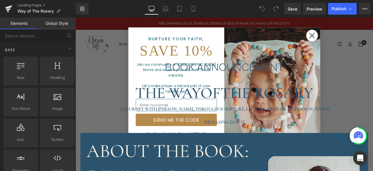
click at [354, 39] on icon "Close dialog" at bounding box center [356, 39] width 6 height 6
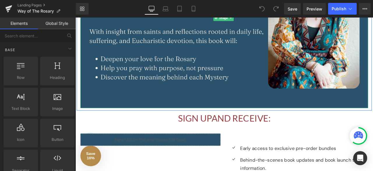
scroll to position [246, 0]
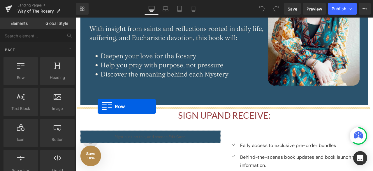
drag, startPoint x: 90, startPoint y: 85, endPoint x: 102, endPoint y: 122, distance: 38.9
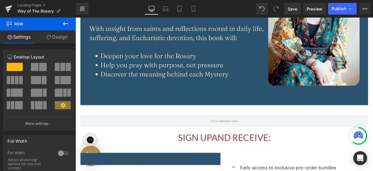
click at [65, 22] on icon at bounding box center [65, 23] width 5 height 3
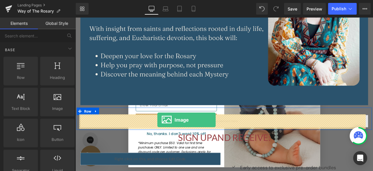
drag, startPoint x: 127, startPoint y: 120, endPoint x: 173, endPoint y: 138, distance: 49.3
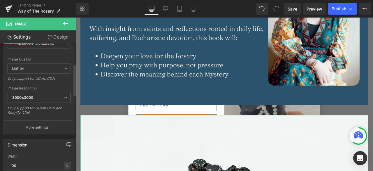
scroll to position [82, 0]
click at [64, 97] on icon at bounding box center [65, 96] width 3 height 3
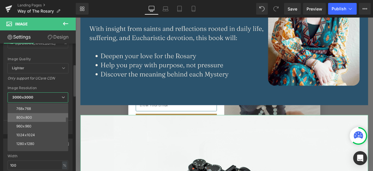
scroll to position [43, 0]
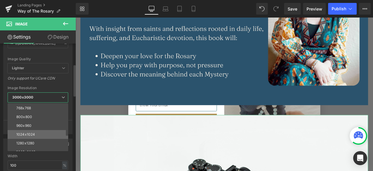
click at [26, 132] on div "1024x1024" at bounding box center [25, 134] width 19 height 4
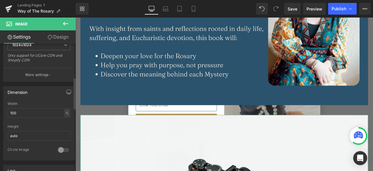
scroll to position [136, 0]
click at [24, 112] on input "100" at bounding box center [39, 111] width 63 height 10
type input "1"
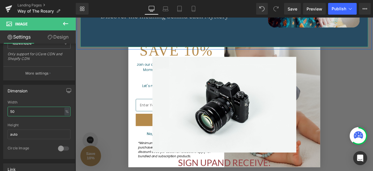
scroll to position [332, 0]
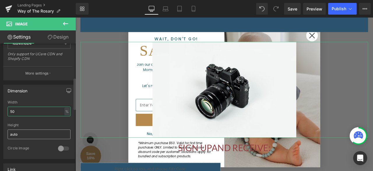
type input "50"
click at [31, 129] on input "auto" at bounding box center [39, 134] width 63 height 10
type input "a"
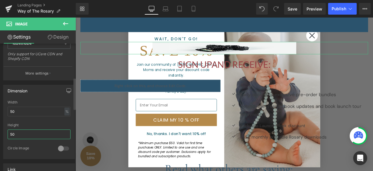
type input "5"
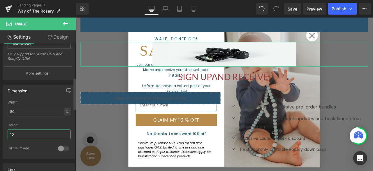
type input "1"
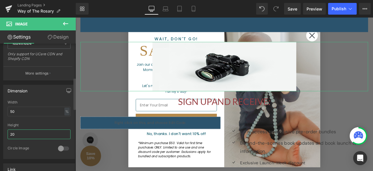
type input "2"
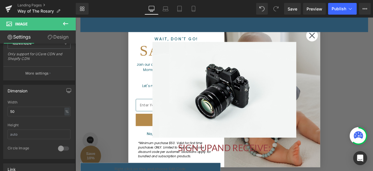
click at [68, 24] on icon at bounding box center [65, 23] width 7 height 7
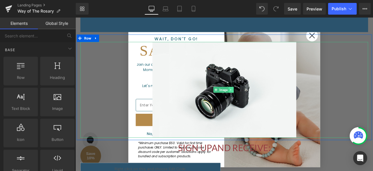
click at [261, 101] on link at bounding box center [260, 102] width 6 height 7
click at [262, 102] on icon at bounding box center [262, 102] width 3 height 3
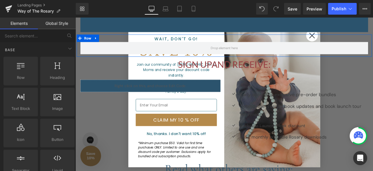
click at [352, 40] on div "Row" at bounding box center [252, 51] width 350 height 26
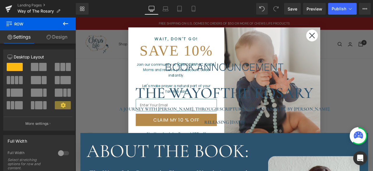
scroll to position [1, 0]
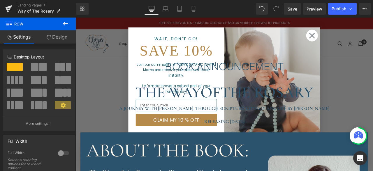
click at [354, 38] on circle "Close dialog" at bounding box center [356, 39] width 14 height 14
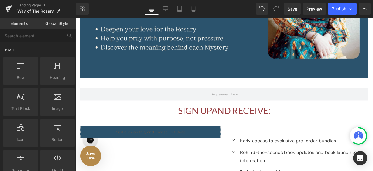
scroll to position [278, 0]
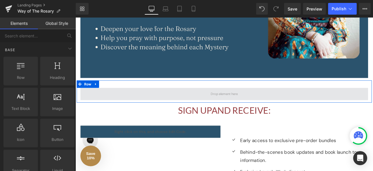
click at [142, 108] on span at bounding box center [251, 108] width 341 height 15
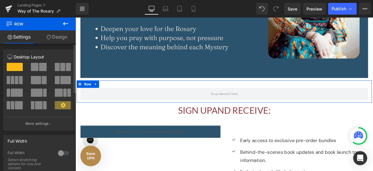
click at [31, 66] on span at bounding box center [35, 67] width 8 height 8
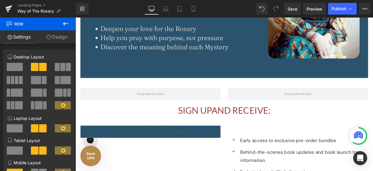
click at [62, 26] on icon at bounding box center [65, 23] width 7 height 7
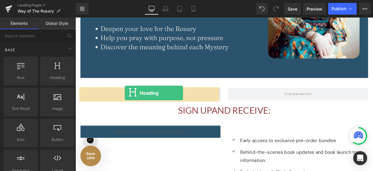
drag, startPoint x: 129, startPoint y: 92, endPoint x: 134, endPoint y: 107, distance: 15.8
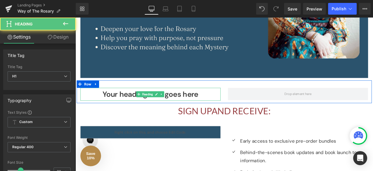
click at [134, 107] on h1 "Your heading text goes here" at bounding box center [164, 108] width 166 height 15
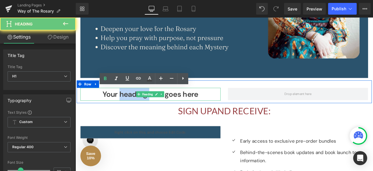
click at [134, 107] on h1 "Your heading text goes here" at bounding box center [164, 108] width 166 height 15
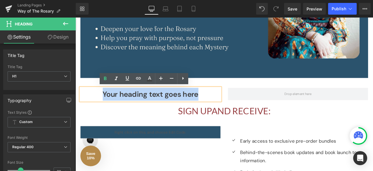
click at [134, 107] on h1 "Your heading text goes here" at bounding box center [164, 108] width 166 height 15
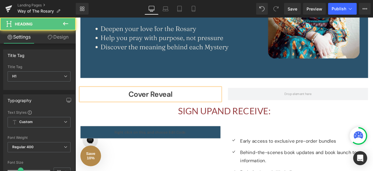
click at [175, 106] on h1 "Cover Reveal" at bounding box center [164, 108] width 166 height 15
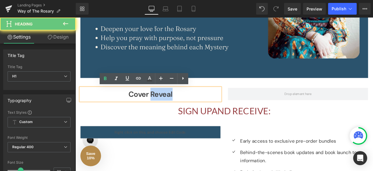
click at [175, 106] on h1 "Cover Reveal" at bounding box center [164, 108] width 166 height 15
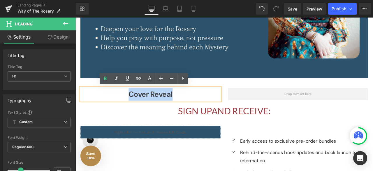
click at [195, 106] on h1 "Cover Reveal" at bounding box center [164, 108] width 166 height 15
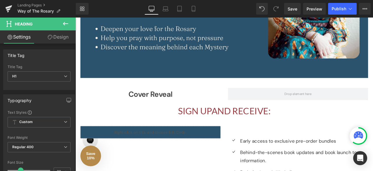
click at [67, 22] on icon at bounding box center [65, 23] width 7 height 7
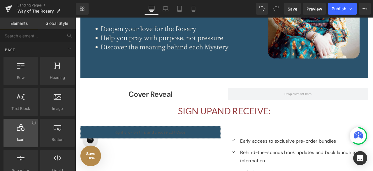
click at [22, 129] on icon at bounding box center [21, 127] width 8 height 8
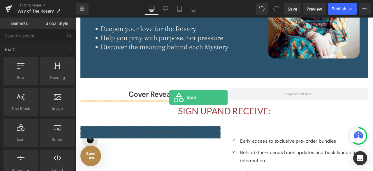
drag, startPoint x: 97, startPoint y: 147, endPoint x: 187, endPoint y: 112, distance: 95.9
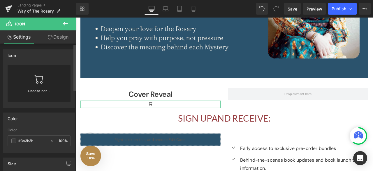
click at [37, 81] on icon at bounding box center [38, 79] width 9 height 9
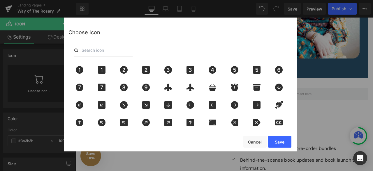
click at [107, 52] on input "text" at bounding box center [103, 50] width 58 height 13
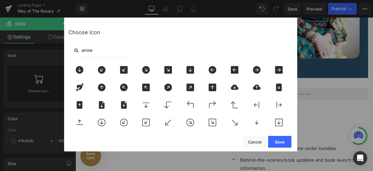
type input "arrow"
click at [293, 75] on div "Choose Icon arrow" at bounding box center [180, 93] width 233 height 153
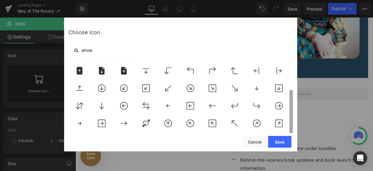
scroll to position [38, 0]
click at [291, 113] on b at bounding box center [290, 126] width 3 height 72
click at [124, 119] on icon at bounding box center [124, 123] width 12 height 8
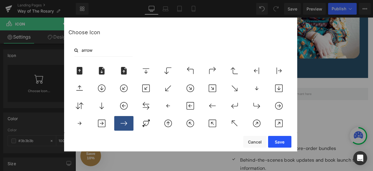
click at [280, 142] on button "Save" at bounding box center [279, 142] width 23 height 12
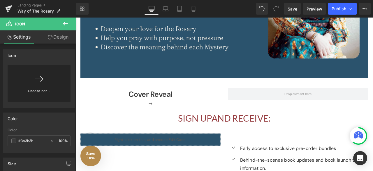
click at [63, 23] on icon at bounding box center [65, 23] width 7 height 7
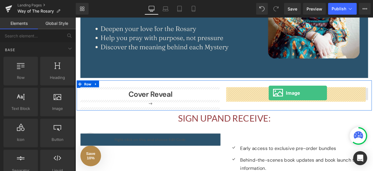
drag, startPoint x: 129, startPoint y: 121, endPoint x: 305, endPoint y: 107, distance: 175.7
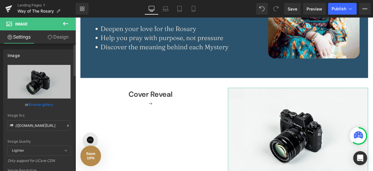
click at [35, 104] on link "Browse gallery" at bounding box center [41, 104] width 25 height 10
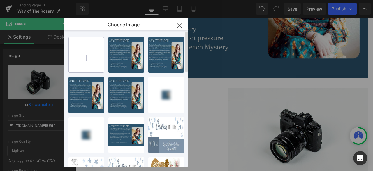
click at [93, 58] on input "file" at bounding box center [86, 54] width 35 height 35
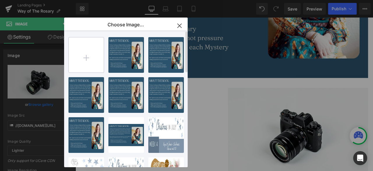
type input "C:\fakepath\WayOTRosary_cover_FINAL_page-0001.pdf.png"
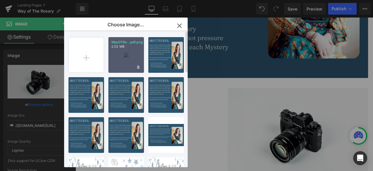
click at [124, 56] on div "WayOTRo...pdf.png 2.52 MB" at bounding box center [126, 55] width 36 height 36
type input "[URL][DOMAIN_NAME]"
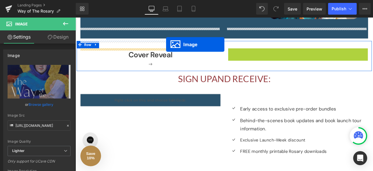
scroll to position [313, 0]
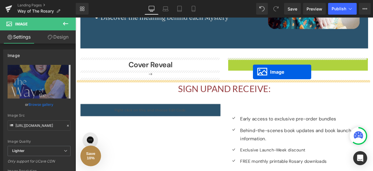
drag, startPoint x: 326, startPoint y: 133, endPoint x: 292, endPoint y: 75, distance: 67.9
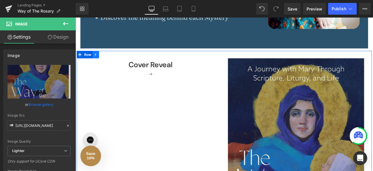
click at [100, 61] on link at bounding box center [100, 61] width 8 height 9
click at [113, 59] on icon at bounding box center [115, 61] width 4 height 4
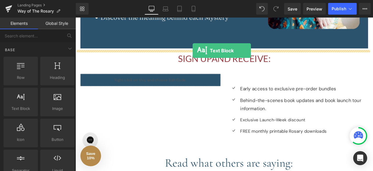
drag, startPoint x: 93, startPoint y: 123, endPoint x: 215, endPoint y: 57, distance: 138.7
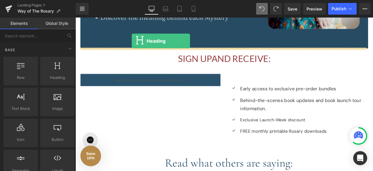
scroll to position [284, 0]
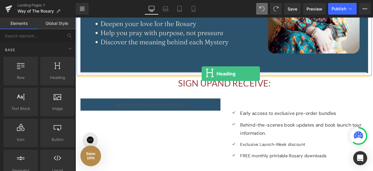
drag, startPoint x: 128, startPoint y: 85, endPoint x: 225, endPoint y: 84, distance: 96.8
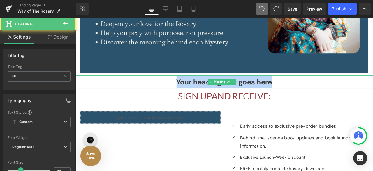
drag, startPoint x: 309, startPoint y: 92, endPoint x: 173, endPoint y: 94, distance: 136.7
click at [173, 94] on h1 "Your heading text goes here" at bounding box center [251, 93] width 353 height 15
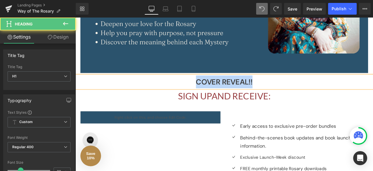
drag, startPoint x: 294, startPoint y: 92, endPoint x: 210, endPoint y: 98, distance: 84.4
click at [210, 98] on h1 "COVER REVEAL!!" at bounding box center [251, 93] width 353 height 15
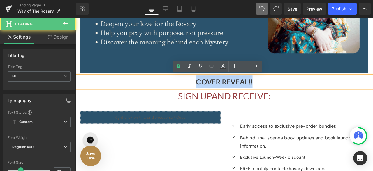
click at [210, 98] on h1 "COVER REVEAL!!" at bounding box center [251, 93] width 353 height 15
drag, startPoint x: 293, startPoint y: 93, endPoint x: 208, endPoint y: 96, distance: 85.8
click at [208, 96] on h1 "COVER REVEAL!!" at bounding box center [251, 93] width 353 height 15
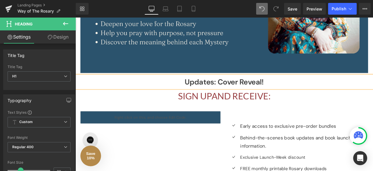
click at [199, 94] on h1 "Updates: Cover Reveal!" at bounding box center [251, 93] width 353 height 15
click at [250, 90] on h1 "Exciting Updates: Cover Reveal!" at bounding box center [251, 93] width 353 height 15
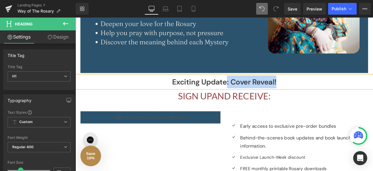
drag, startPoint x: 282, startPoint y: 96, endPoint x: 249, endPoint y: 96, distance: 33.2
click at [249, 96] on h1 "Exciting Update: Cover Reveal!" at bounding box center [251, 93] width 353 height 15
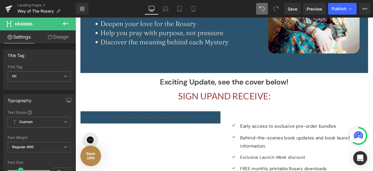
click at [63, 25] on icon at bounding box center [65, 23] width 7 height 7
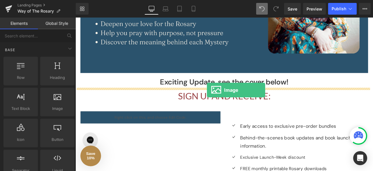
drag, startPoint x: 130, startPoint y: 116, endPoint x: 231, endPoint y: 103, distance: 102.2
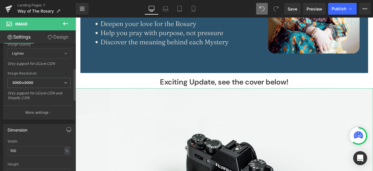
scroll to position [98, 0]
click at [23, 147] on input "100" at bounding box center [39, 149] width 63 height 10
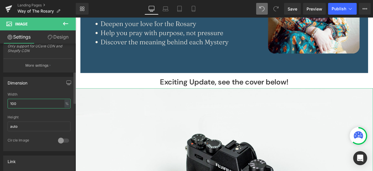
scroll to position [145, 0]
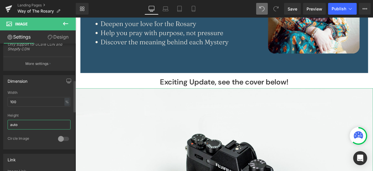
click at [22, 122] on input "auto" at bounding box center [39, 125] width 63 height 10
click at [17, 97] on input "100" at bounding box center [39, 102] width 63 height 10
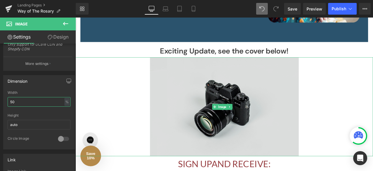
scroll to position [321, 0]
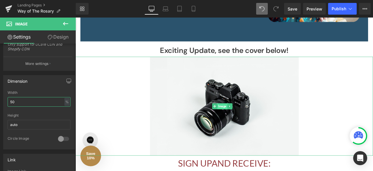
click at [252, 119] on span "Image" at bounding box center [250, 122] width 12 height 7
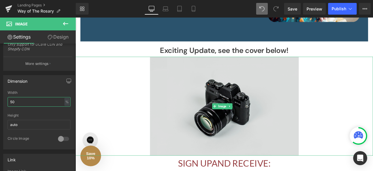
type input "50"
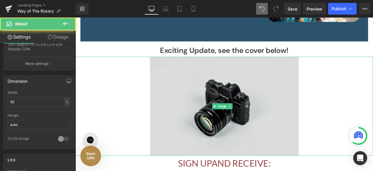
click at [238, 131] on img at bounding box center [252, 122] width 176 height 117
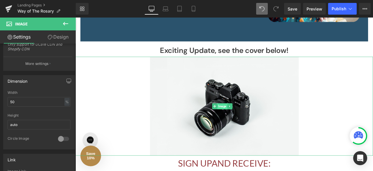
click at [248, 123] on span "Image" at bounding box center [250, 122] width 12 height 7
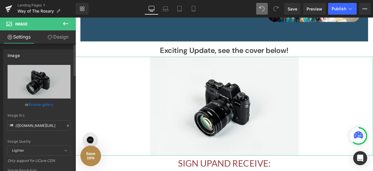
click at [36, 102] on link "Browse gallery" at bounding box center [41, 104] width 25 height 10
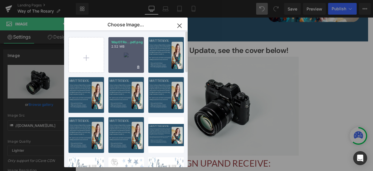
click at [134, 54] on div "WayOTRo...pdf.png 2.52 MB" at bounding box center [126, 55] width 36 height 36
type input "[URL][DOMAIN_NAME]"
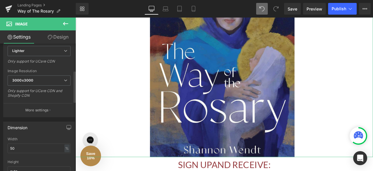
scroll to position [107, 0]
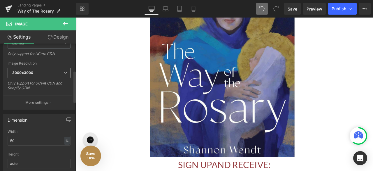
click at [65, 73] on icon at bounding box center [65, 72] width 3 height 3
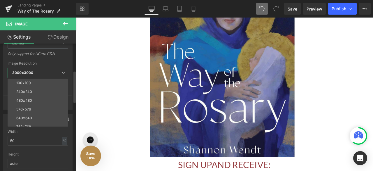
click at [59, 59] on div "Only support for UCare CDN" at bounding box center [38, 55] width 61 height 8
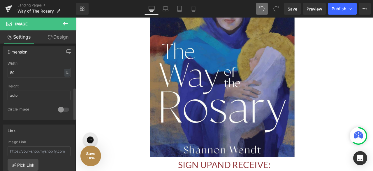
scroll to position [175, 0]
click at [36, 73] on input "50" at bounding box center [39, 72] width 63 height 10
type input "5"
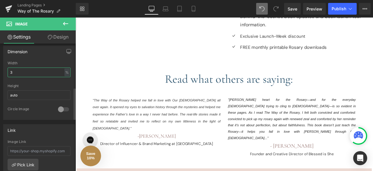
type input "30"
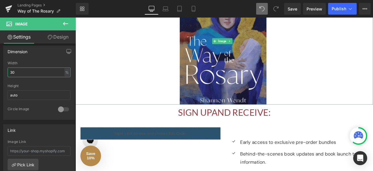
scroll to position [413, 0]
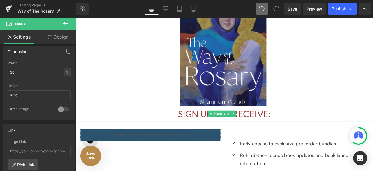
click at [211, 127] on span "SIGN UP AND RECEIVE:" at bounding box center [252, 131] width 110 height 13
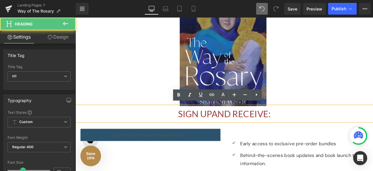
click at [189, 128] on h1 "SIGN UP AND RECEIVE:" at bounding box center [251, 131] width 353 height 18
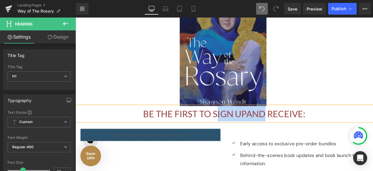
drag, startPoint x: 301, startPoint y: 128, endPoint x: 236, endPoint y: 131, distance: 65.4
click at [236, 131] on span "BE THE FIRST TO SIGN UP AND RECEIVE:" at bounding box center [252, 131] width 192 height 13
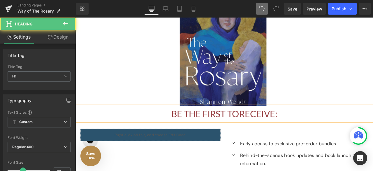
click at [311, 130] on span "RECEIVE:" at bounding box center [292, 131] width 45 height 13
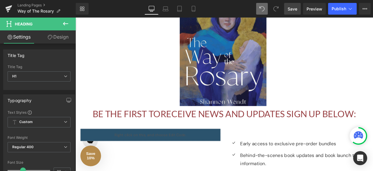
click at [295, 8] on span "Save" at bounding box center [293, 9] width 10 height 6
click at [338, 12] on button "Publish" at bounding box center [342, 9] width 29 height 12
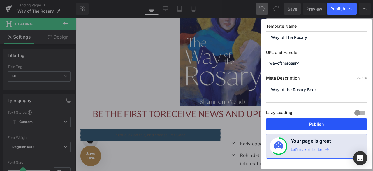
click at [310, 124] on button "Publish" at bounding box center [316, 124] width 101 height 12
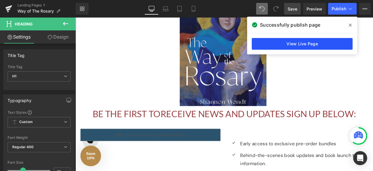
click at [304, 41] on link "View Live Page" at bounding box center [302, 44] width 101 height 12
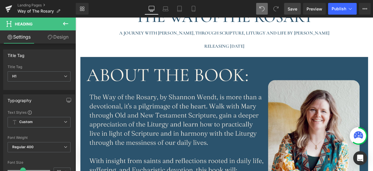
scroll to position [60, 0]
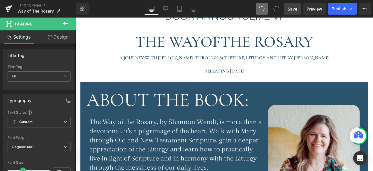
click at [75, 17] on div at bounding box center [75, 17] width 0 height 0
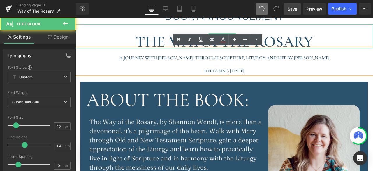
click at [154, 48] on h1 "THE WAY OF THE ROSARY" at bounding box center [251, 46] width 353 height 15
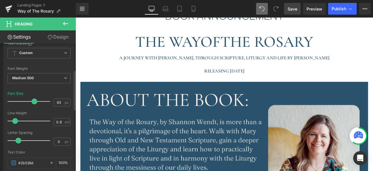
scroll to position [94, 0]
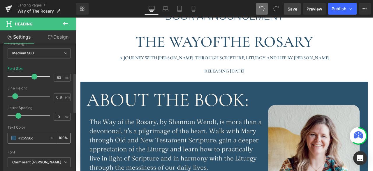
drag, startPoint x: 34, startPoint y: 137, endPoint x: 21, endPoint y: 137, distance: 13.1
click at [21, 137] on input "#2b536d" at bounding box center [32, 137] width 29 height 6
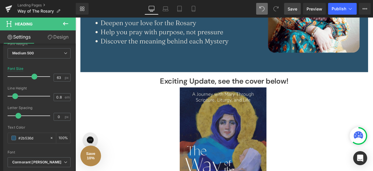
scroll to position [286, 0]
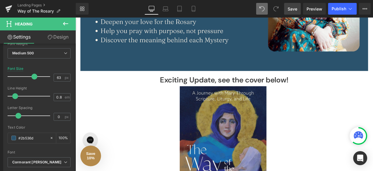
click at [171, 91] on h1 "Exciting Update, see the cover below!" at bounding box center [251, 91] width 353 height 15
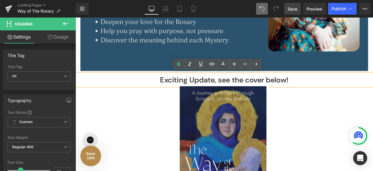
click at [333, 88] on h1 "Exciting Update, see the cover below!" at bounding box center [251, 91] width 353 height 15
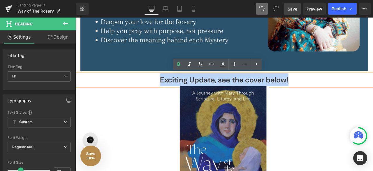
drag, startPoint x: 333, startPoint y: 88, endPoint x: 166, endPoint y: 88, distance: 166.2
click at [166, 88] on h1 "Exciting Update, see the cover below!" at bounding box center [251, 91] width 353 height 15
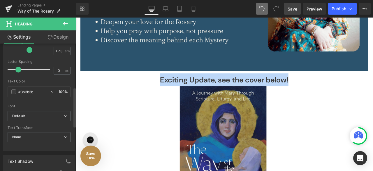
scroll to position [140, 0]
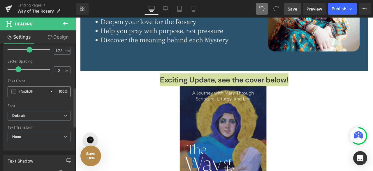
drag, startPoint x: 37, startPoint y: 90, endPoint x: 21, endPoint y: 91, distance: 15.8
click at [21, 91] on input "#3b3b3b" at bounding box center [32, 91] width 29 height 6
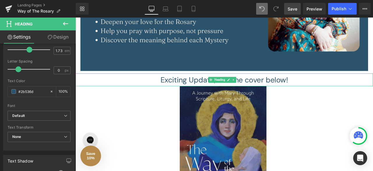
type input "#2b536d"
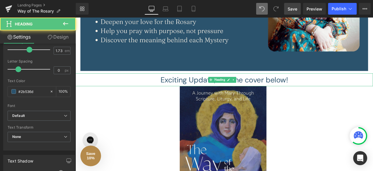
click at [278, 90] on h1 "Exciting Update, see the cover below!" at bounding box center [251, 91] width 353 height 15
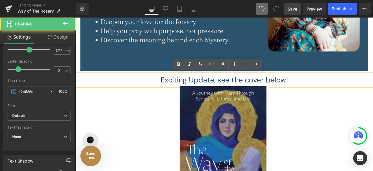
click at [240, 90] on h1 "Exciting Update, see the cover below!" at bounding box center [251, 91] width 353 height 15
click at [238, 90] on h1 "Exciting Update, see the cover below!" at bounding box center [251, 91] width 353 height 15
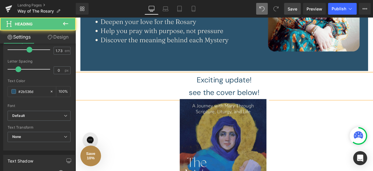
drag, startPoint x: 298, startPoint y: 102, endPoint x: 203, endPoint y: 110, distance: 95.6
click at [203, 110] on h1 "see the cover below!" at bounding box center [251, 106] width 353 height 15
click at [285, 90] on h1 "Exciting update!" at bounding box center [251, 91] width 353 height 15
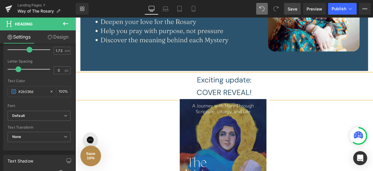
click at [256, 93] on h1 "Exciting update:" at bounding box center [251, 91] width 353 height 15
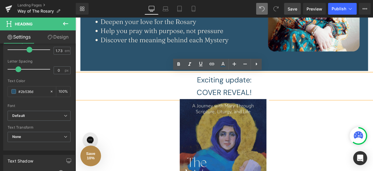
click at [287, 8] on link "Save" at bounding box center [292, 9] width 17 height 12
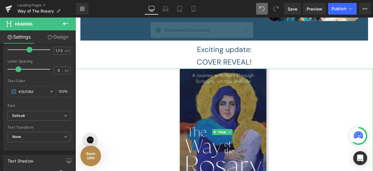
scroll to position [304, 0]
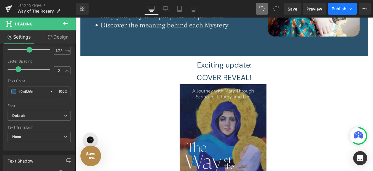
click at [333, 10] on span "Publish" at bounding box center [339, 8] width 15 height 5
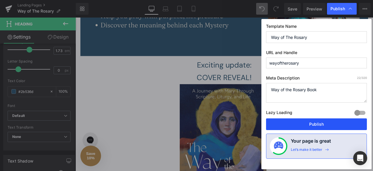
click at [318, 120] on button "Publish" at bounding box center [316, 124] width 101 height 12
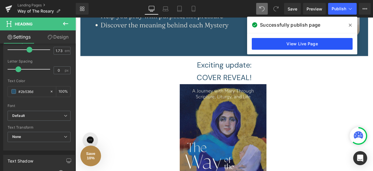
click at [284, 43] on link "View Live Page" at bounding box center [302, 44] width 101 height 12
